Goal: Task Accomplishment & Management: Use online tool/utility

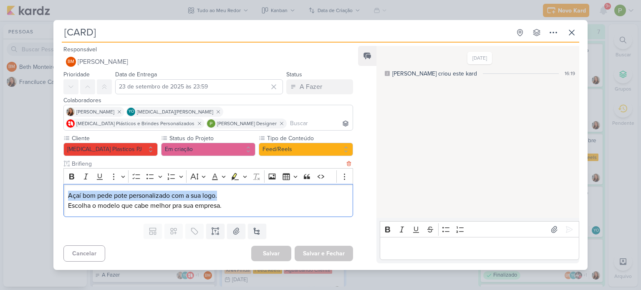
drag, startPoint x: 67, startPoint y: 208, endPoint x: 239, endPoint y: 207, distance: 172.3
click at [239, 207] on div "Açaí bom pede pote personalizado com a sua logo. Escolha o modelo que cabe melh…" at bounding box center [208, 200] width 290 height 33
copy p "Escolha o modelo que cabe melhor pra sua empresa."
click at [550, 227] on icon at bounding box center [554, 229] width 8 height 8
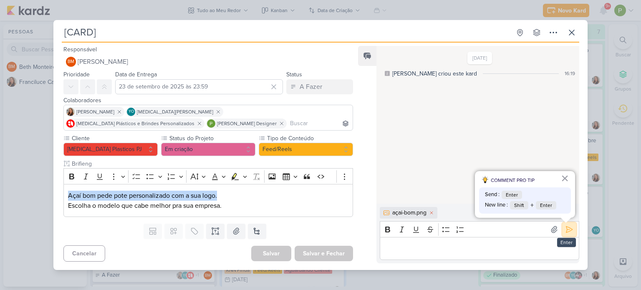
click at [565, 228] on icon at bounding box center [569, 229] width 8 height 8
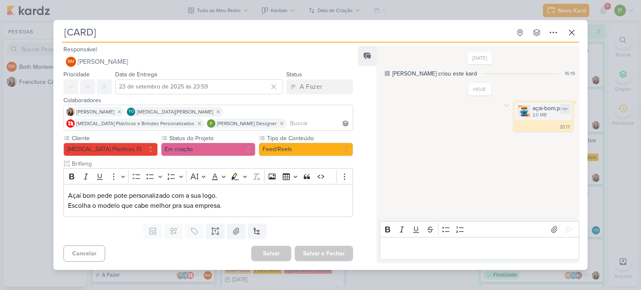
click at [527, 110] on div "açai-bom.png 2.0 MB" at bounding box center [543, 111] width 57 height 18
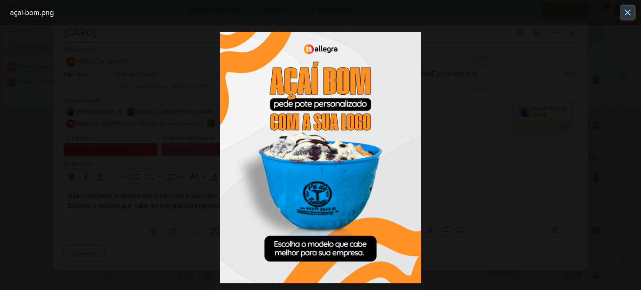
click at [627, 16] on icon at bounding box center [627, 13] width 10 height 10
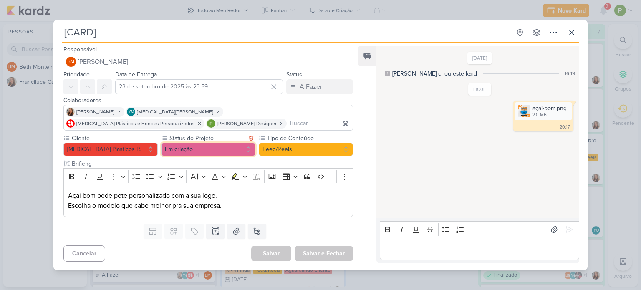
click at [216, 149] on button "Em criação" at bounding box center [208, 149] width 94 height 13
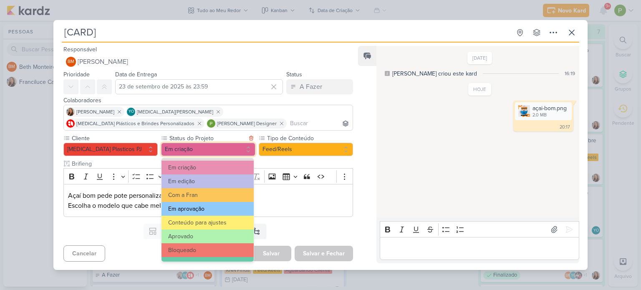
scroll to position [83, 0]
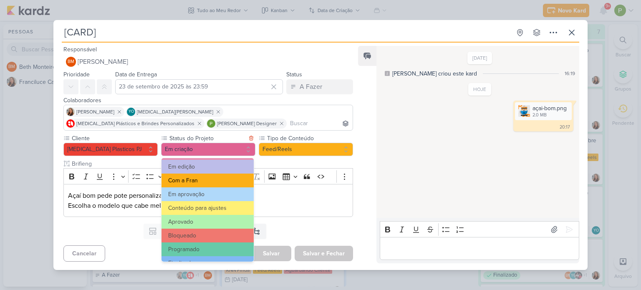
click at [209, 181] on button "Com a Fran" at bounding box center [207, 181] width 92 height 14
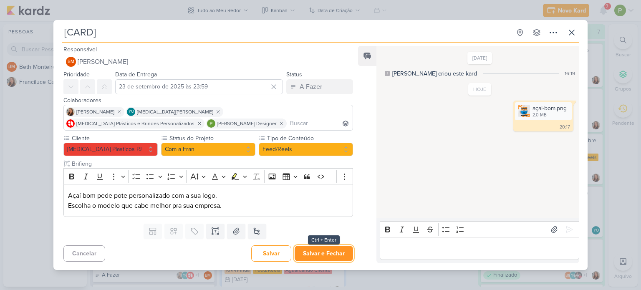
click at [334, 252] on button "Salvar e Fechar" at bounding box center [324, 253] width 58 height 15
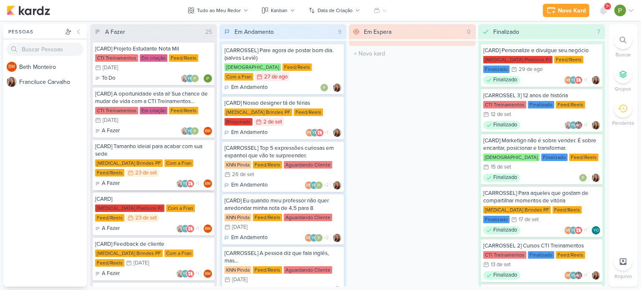
scroll to position [0, 0]
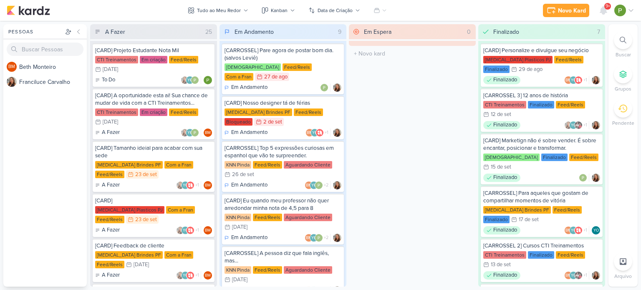
click at [60, 173] on div "BM B e t h M o n t e i r o F r a n c i l u c e C a r v a l h o" at bounding box center [44, 172] width 83 height 227
